Goal: Information Seeking & Learning: Learn about a topic

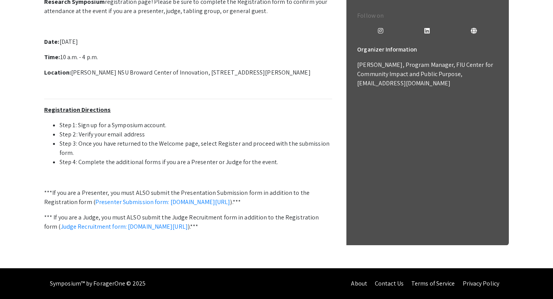
scroll to position [245, 0]
click at [186, 198] on link "Presenter Submission form: [DOMAIN_NAME][URL]" at bounding box center [162, 202] width 135 height 8
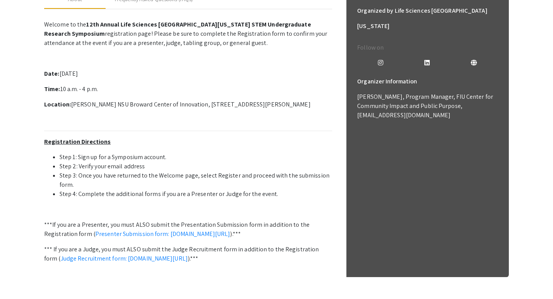
scroll to position [0, 0]
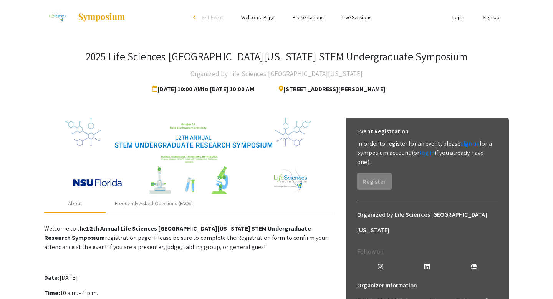
click at [301, 20] on link "Presentations" at bounding box center [308, 17] width 31 height 7
click at [314, 18] on link "Presentations" at bounding box center [308, 17] width 31 height 7
click at [306, 17] on link "Presentations" at bounding box center [308, 17] width 31 height 7
click at [193, 15] on div "arrow_back_ios" at bounding box center [195, 17] width 5 height 5
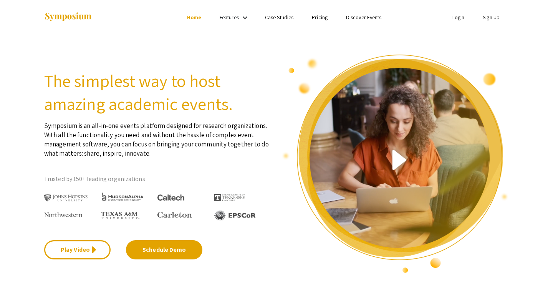
click at [245, 14] on mat-icon "keyboard_arrow_down" at bounding box center [244, 17] width 9 height 9
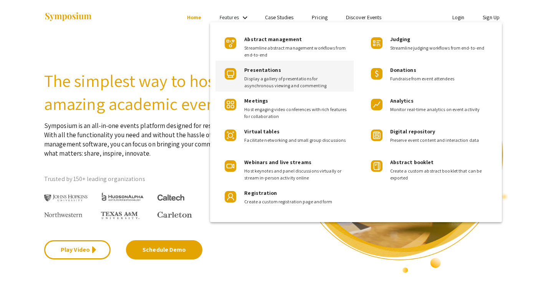
click at [236, 81] on div "Presentations Display a gallery of presentations for asynchronous viewing and c…" at bounding box center [284, 76] width 138 height 31
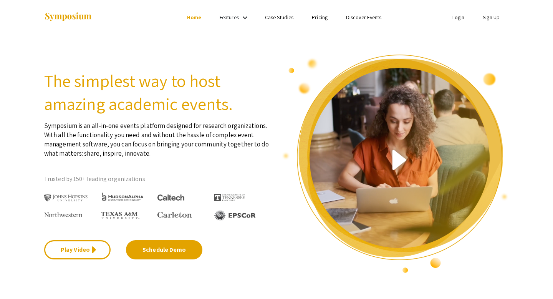
scroll to position [312, 0]
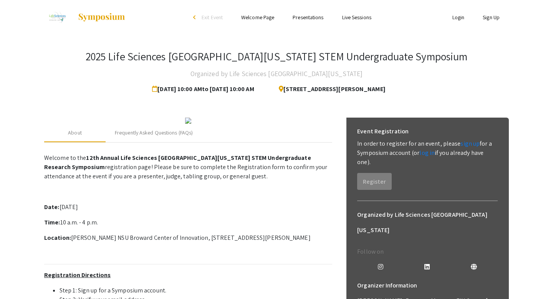
click at [305, 18] on link "Presentations" at bounding box center [308, 17] width 31 height 7
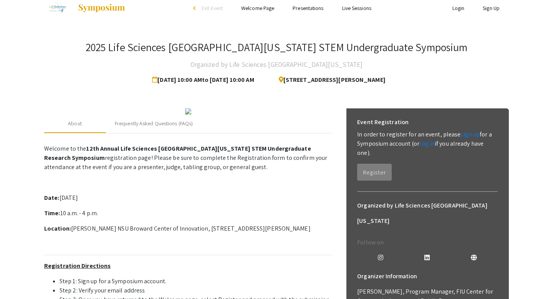
scroll to position [12, 0]
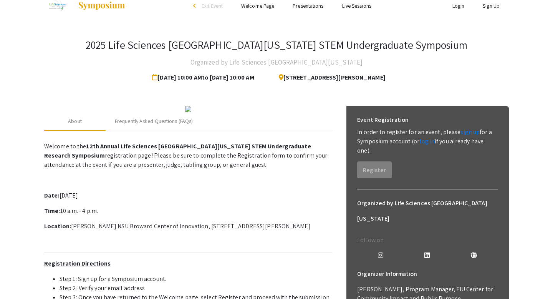
click at [346, 4] on link "Live Sessions" at bounding box center [356, 5] width 29 height 7
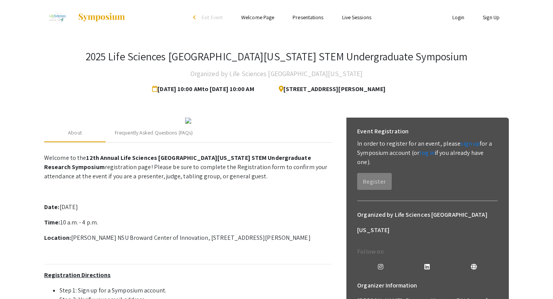
click at [259, 20] on link "Welcome Page" at bounding box center [257, 17] width 33 height 7
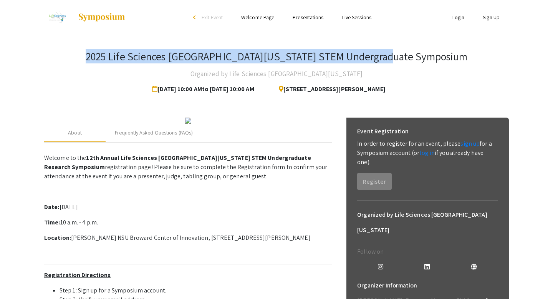
drag, startPoint x: 125, startPoint y: 56, endPoint x: 435, endPoint y: 61, distance: 310.3
click at [435, 61] on div "2025 Life Sciences [GEOGRAPHIC_DATA][US_STATE] STEM Undergraduate Symposium Org…" at bounding box center [276, 73] width 465 height 47
copy h3 "2025 Life Sciences [GEOGRAPHIC_DATA][US_STATE] STEM Undergraduate Symposium"
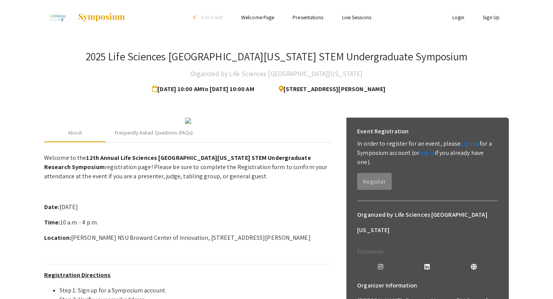
click at [433, 66] on div "2025 Life Sciences [GEOGRAPHIC_DATA][US_STATE] STEM Undergraduate Symposium Org…" at bounding box center [276, 73] width 465 height 47
